Goal: Information Seeking & Learning: Learn about a topic

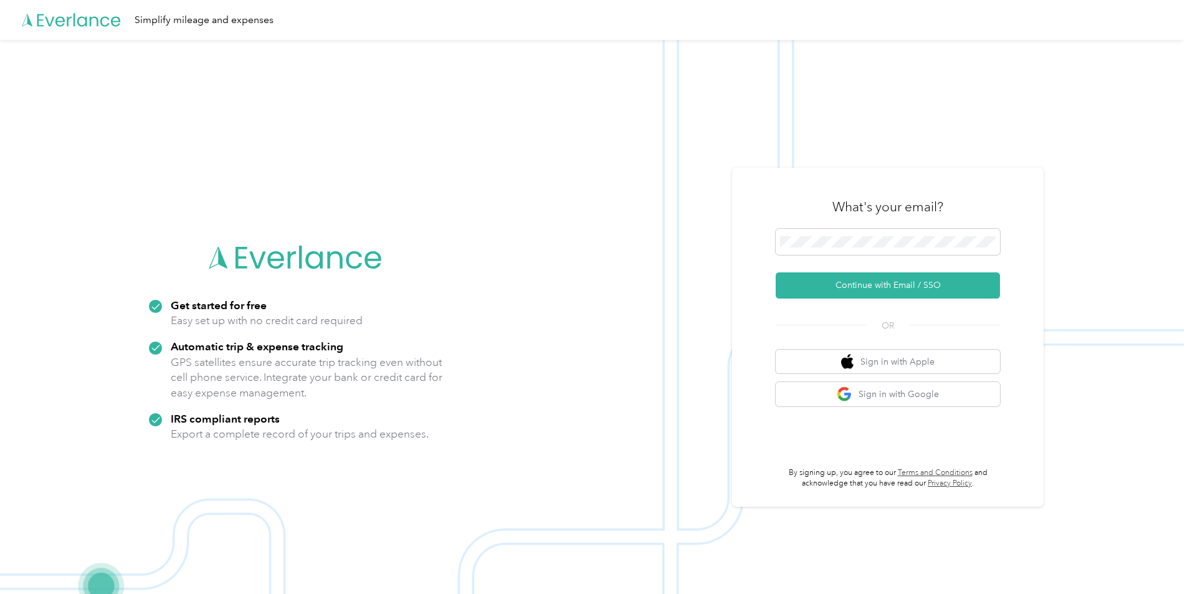
click at [82, 22] on icon at bounding box center [72, 20] width 100 height 72
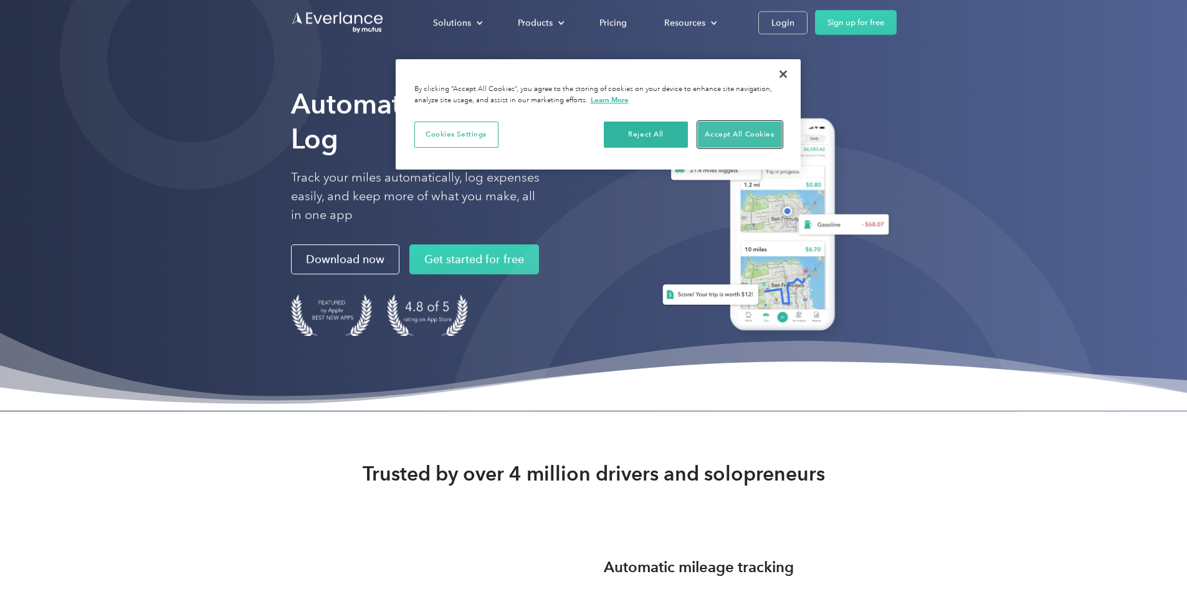
click at [733, 126] on button "Accept All Cookies" at bounding box center [740, 134] width 84 height 26
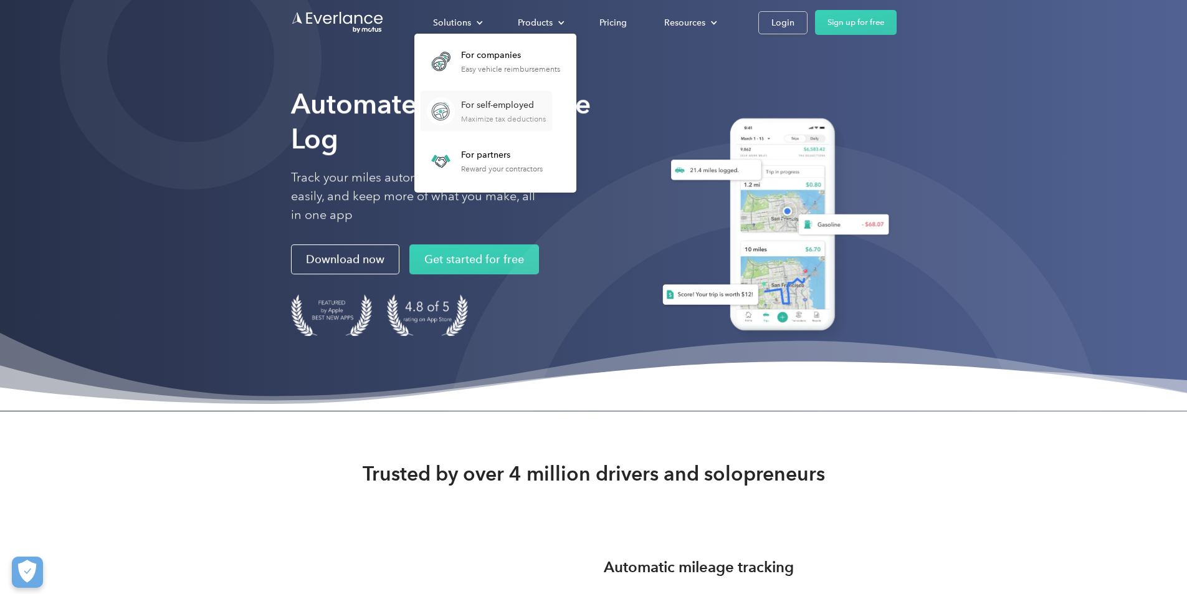
click at [552, 106] on link "For self-employed Maximize tax deductions" at bounding box center [485, 111] width 131 height 40
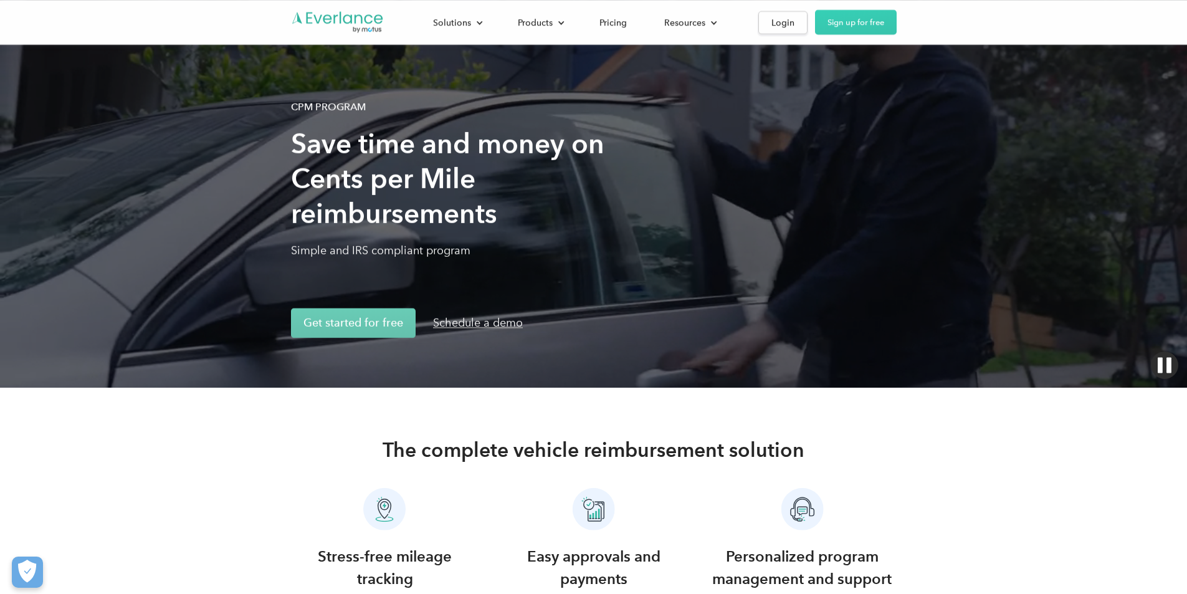
click at [781, 26] on div "Solutions For companies Easy vehicle reimbursements For self-employed Maximize …" at bounding box center [655, 22] width 482 height 25
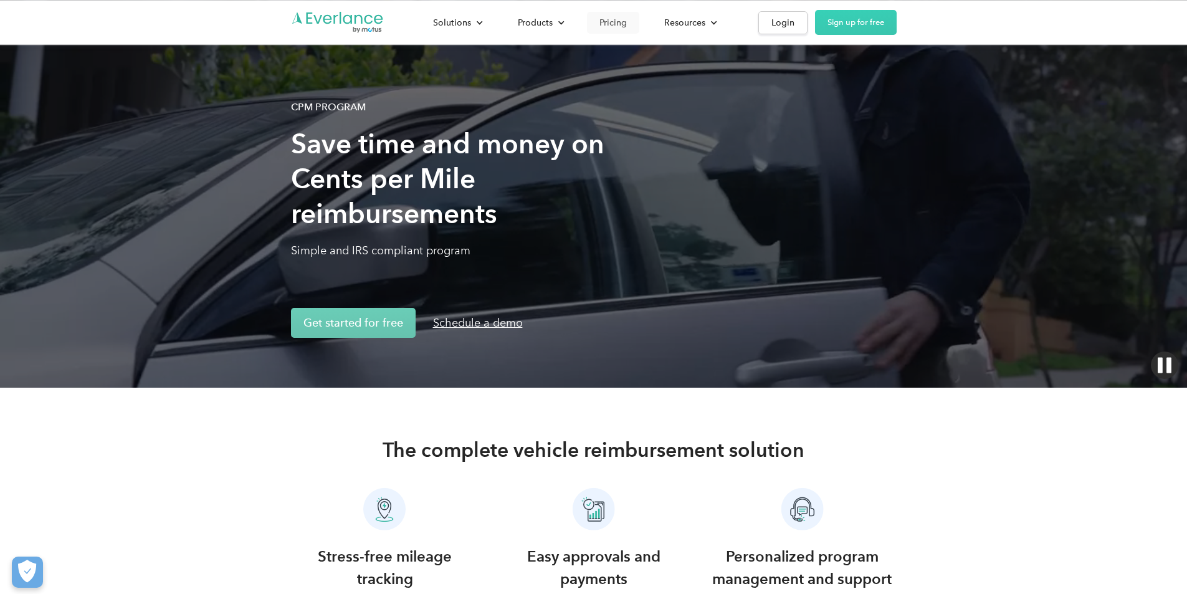
click at [627, 27] on div "Pricing" at bounding box center [612, 23] width 27 height 16
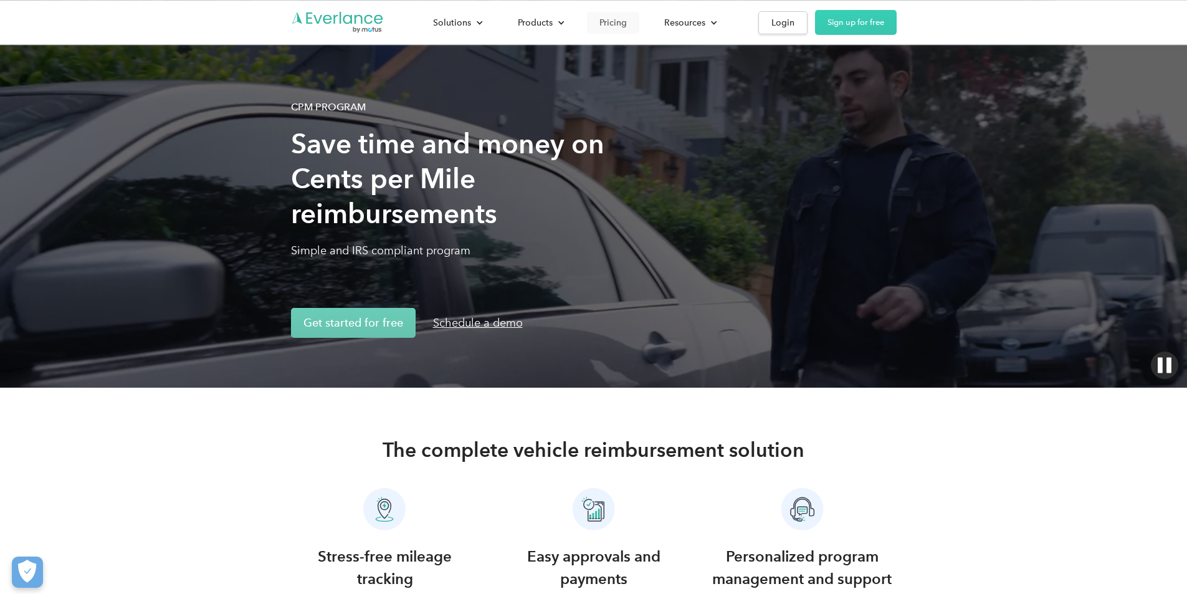
click at [627, 27] on div "Pricing" at bounding box center [612, 23] width 27 height 16
